Goal: Task Accomplishment & Management: Complete application form

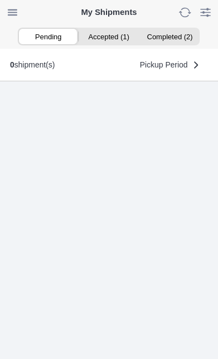
click at [116, 32] on ion-segment-button "Accepted (1)" at bounding box center [109, 36] width 60 height 15
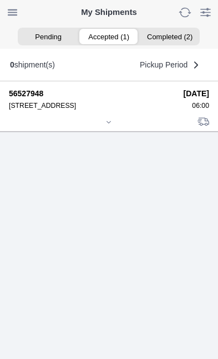
click at [108, 126] on icon at bounding box center [108, 122] width 7 height 7
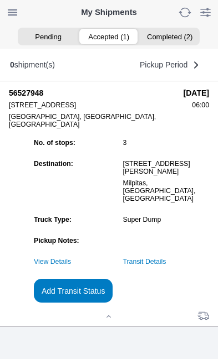
scroll to position [106, 0]
click at [166, 263] on link "Transit Details" at bounding box center [144, 262] width 43 height 8
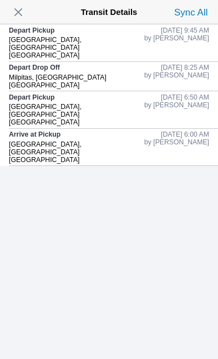
click at [25, 16] on span "button" at bounding box center [18, 11] width 15 height 15
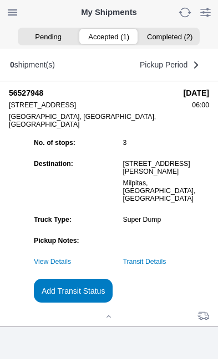
click at [0, 0] on slot "Add Transit Status" at bounding box center [0, 0] width 0 height 0
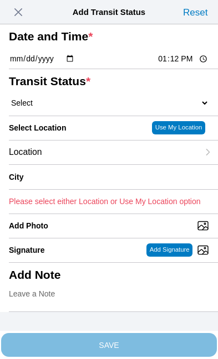
click at [183, 65] on input "13:12" at bounding box center [183, 59] width 52 height 12
type input "10:40"
click at [75, 108] on select "Select Arrive at Drop Off Arrive at Pickup Break Start Break Stop Depart Drop O…" at bounding box center [109, 103] width 200 height 10
select select "DPTDLVLOC"
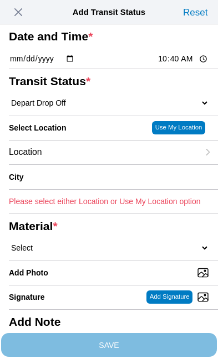
click at [94, 164] on div "Location" at bounding box center [103, 153] width 189 height 24
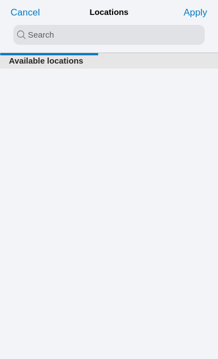
click at [27, 37] on input "search text" at bounding box center [108, 35] width 191 height 20
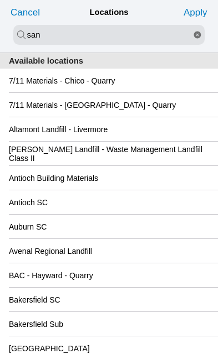
type input "san"
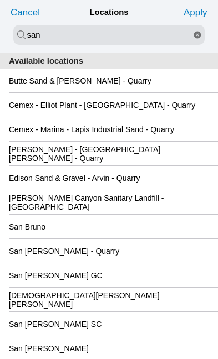
click at [139, 287] on div "San Jose GC" at bounding box center [109, 275] width 200 height 24
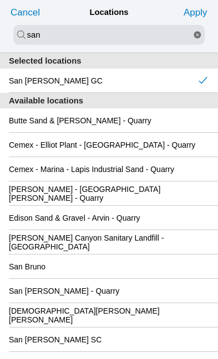
click at [0, 0] on slot "Apply" at bounding box center [0, 0] width 0 height 0
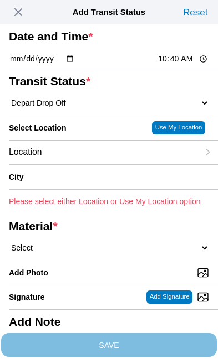
type input "San Jose"
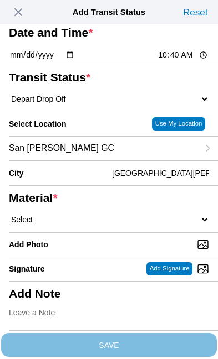
scroll to position [57, 0]
click at [106, 225] on select "Select 1" x 3" Rock 1" x 4" Rock 2" x 4" Rock Asphalt Cold Patch Backfill Spec …" at bounding box center [109, 220] width 200 height 10
select select "708648"
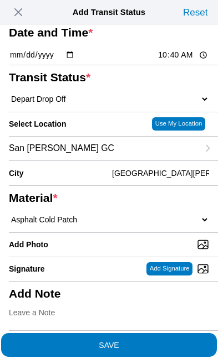
scroll to position [125, 0]
click at [108, 239] on input "Add Photo" at bounding box center [113, 245] width 209 height 12
type input "C:\fakepath\image.jpg"
click at [158, 341] on span "SAVE" at bounding box center [109, 345] width 200 height 8
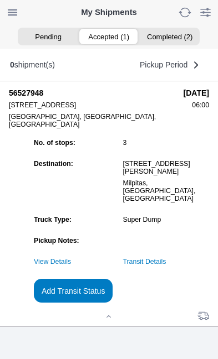
scroll to position [1, 0]
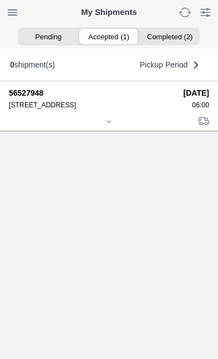
click at [106, 125] on icon at bounding box center [108, 121] width 7 height 7
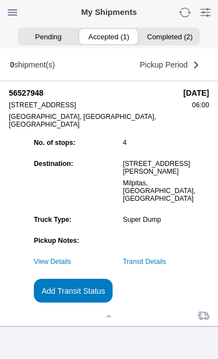
scroll to position [106, 0]
click at [0, 0] on slot "Add Transit Status" at bounding box center [0, 0] width 0 height 0
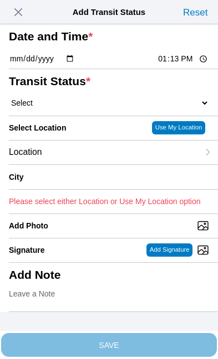
click at [182, 65] on input "13:13" at bounding box center [183, 59] width 52 height 12
type input "11:50"
click at [86, 108] on select "Select Arrive at Drop Off Arrive at Pickup Break Start Break Stop Depart Drop O…" at bounding box center [109, 103] width 200 height 10
select select "DPTPULOC"
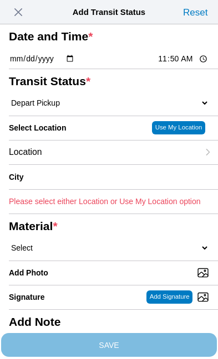
click at [90, 164] on div "Location" at bounding box center [103, 153] width 189 height 24
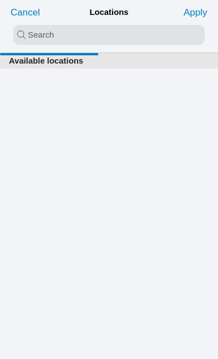
click at [35, 37] on input "search text" at bounding box center [108, 35] width 191 height 20
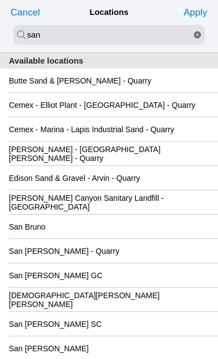
scroll to position [0, 0]
click at [77, 32] on input "san" at bounding box center [108, 35] width 191 height 20
type input "s"
type input "cin"
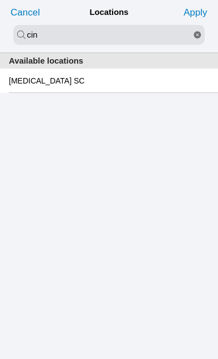
click at [147, 84] on div "Cinnabar SC" at bounding box center [109, 81] width 200 height 24
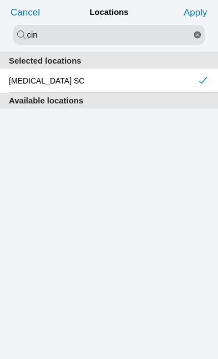
click at [0, 0] on slot "Apply" at bounding box center [0, 0] width 0 height 0
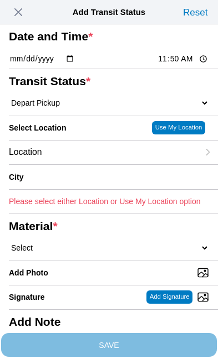
type input "San Jose"
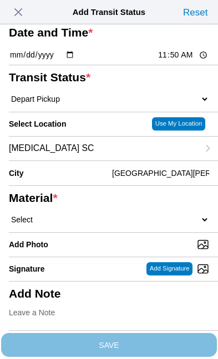
scroll to position [88, 0]
click at [92, 216] on select "Select 1" x 3" Rock 1" x 4" Rock 2" x 4" Rock Asphalt Cold Patch Backfill Spec …" at bounding box center [109, 220] width 200 height 10
select select "708654"
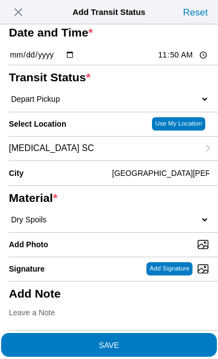
click at [176, 342] on span "SAVE" at bounding box center [109, 345] width 200 height 8
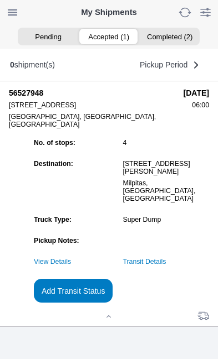
scroll to position [1, 0]
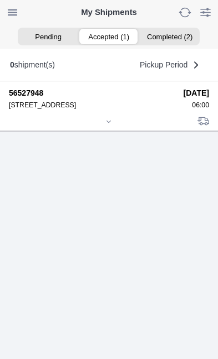
click at [97, 127] on div at bounding box center [109, 122] width 200 height 8
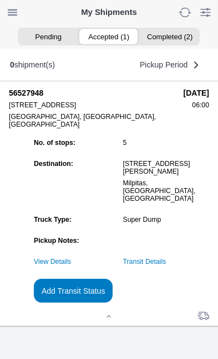
scroll to position [106, 0]
click at [166, 262] on link "Transit Details" at bounding box center [144, 262] width 43 height 8
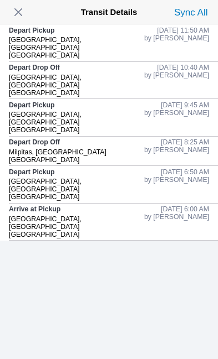
click at [26, 11] on span "button" at bounding box center [18, 11] width 15 height 15
